Goal: Task Accomplishment & Management: Complete application form

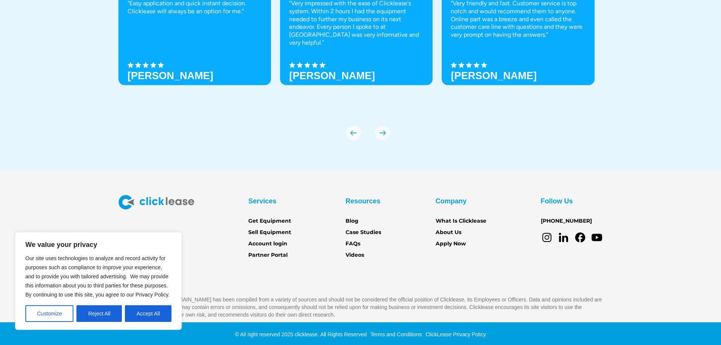
scroll to position [2672, 0]
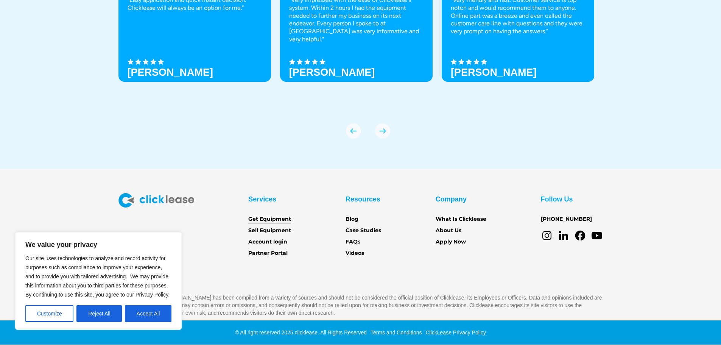
click at [267, 218] on link "Get Equipment" at bounding box center [269, 219] width 43 height 8
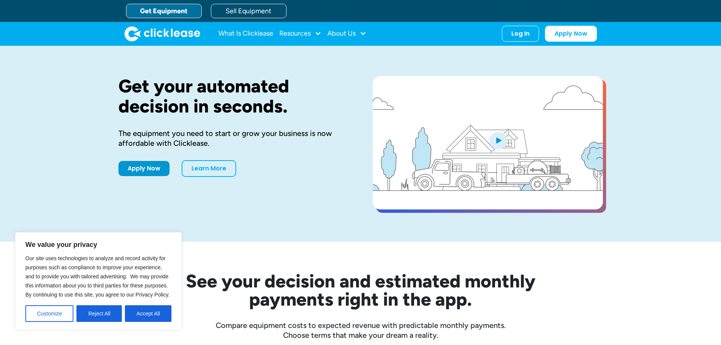
click at [170, 5] on link "Get Equipment" at bounding box center [164, 11] width 76 height 14
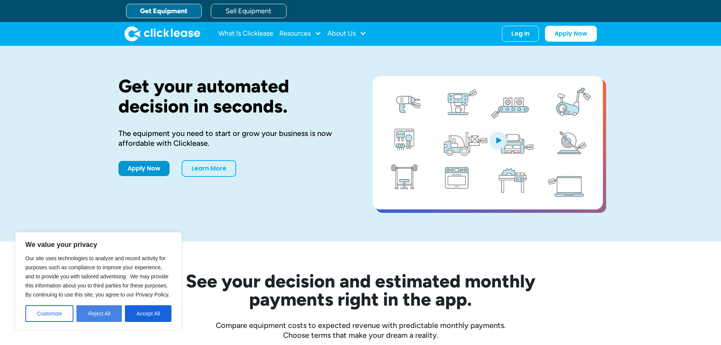
click at [89, 314] on button "Reject All" at bounding box center [98, 313] width 45 height 17
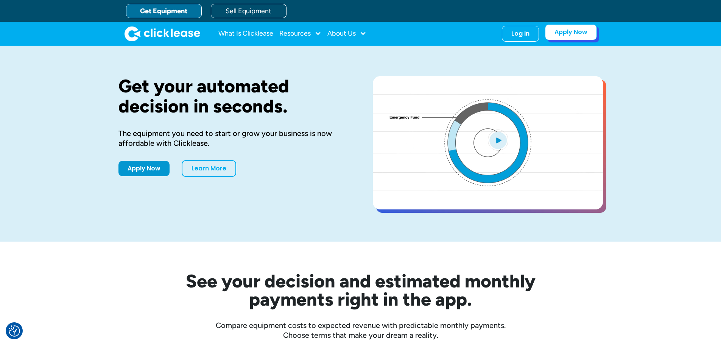
click at [584, 30] on link "Apply Now" at bounding box center [571, 32] width 52 height 16
